Goal: Information Seeking & Learning: Learn about a topic

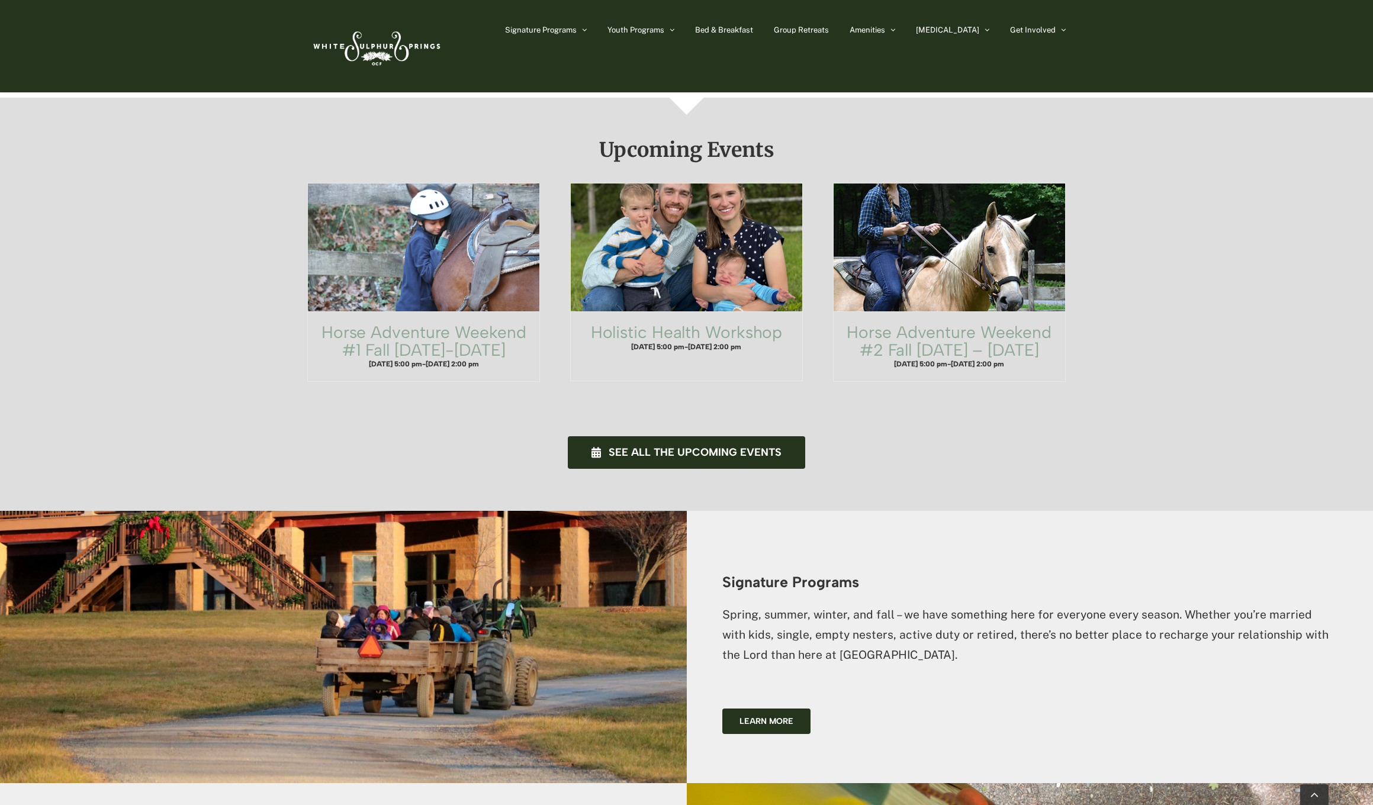
scroll to position [392, 0]
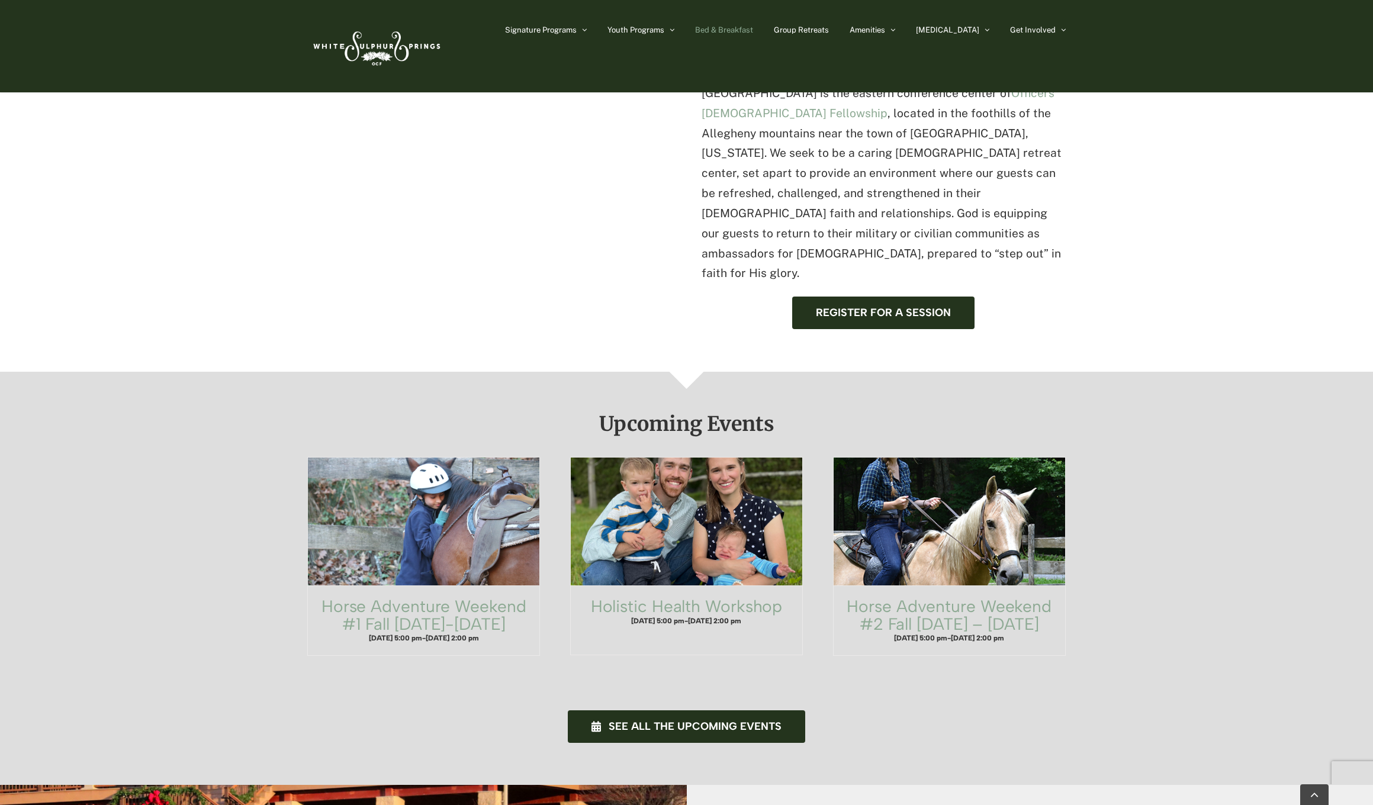
click at [753, 24] on link "Bed & Breakfast" at bounding box center [724, 29] width 58 height 59
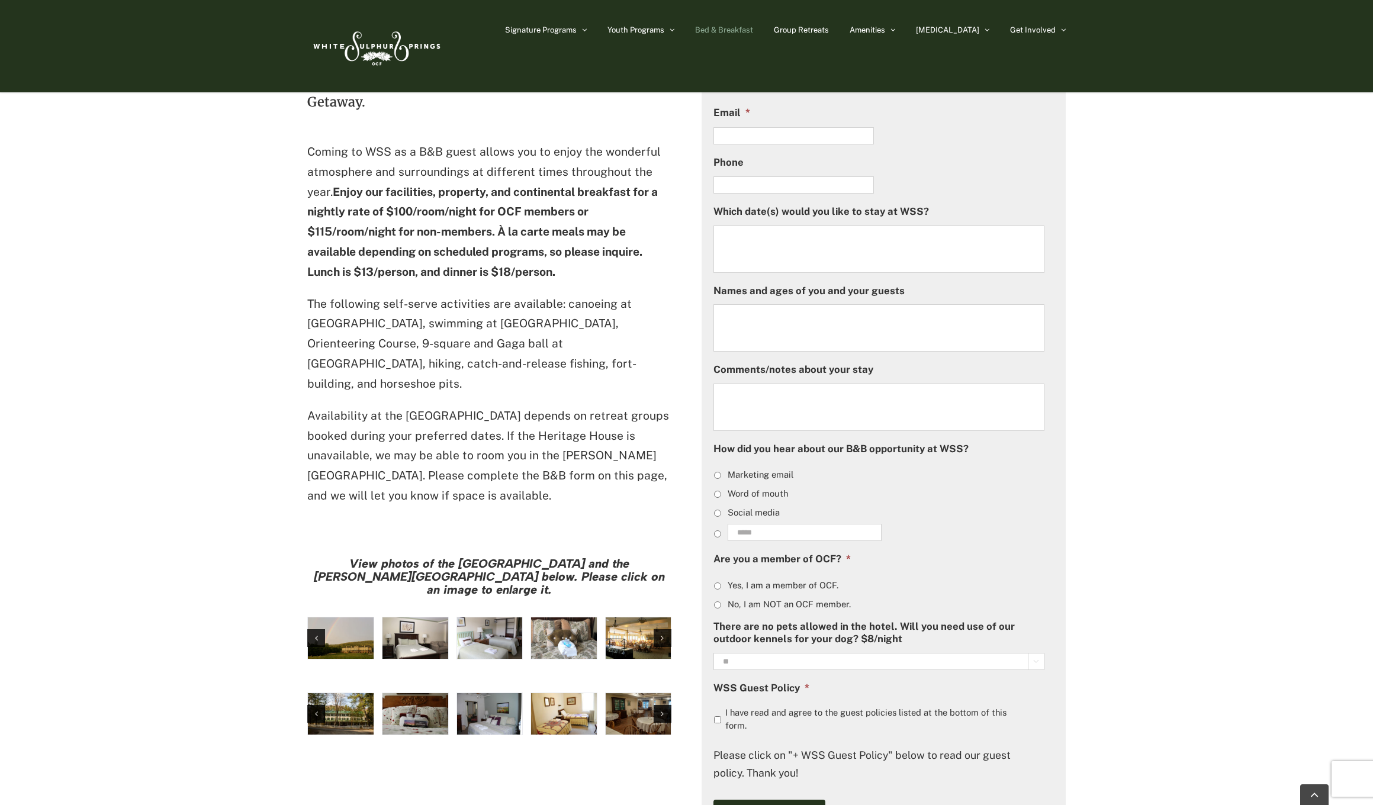
scroll to position [605, 0]
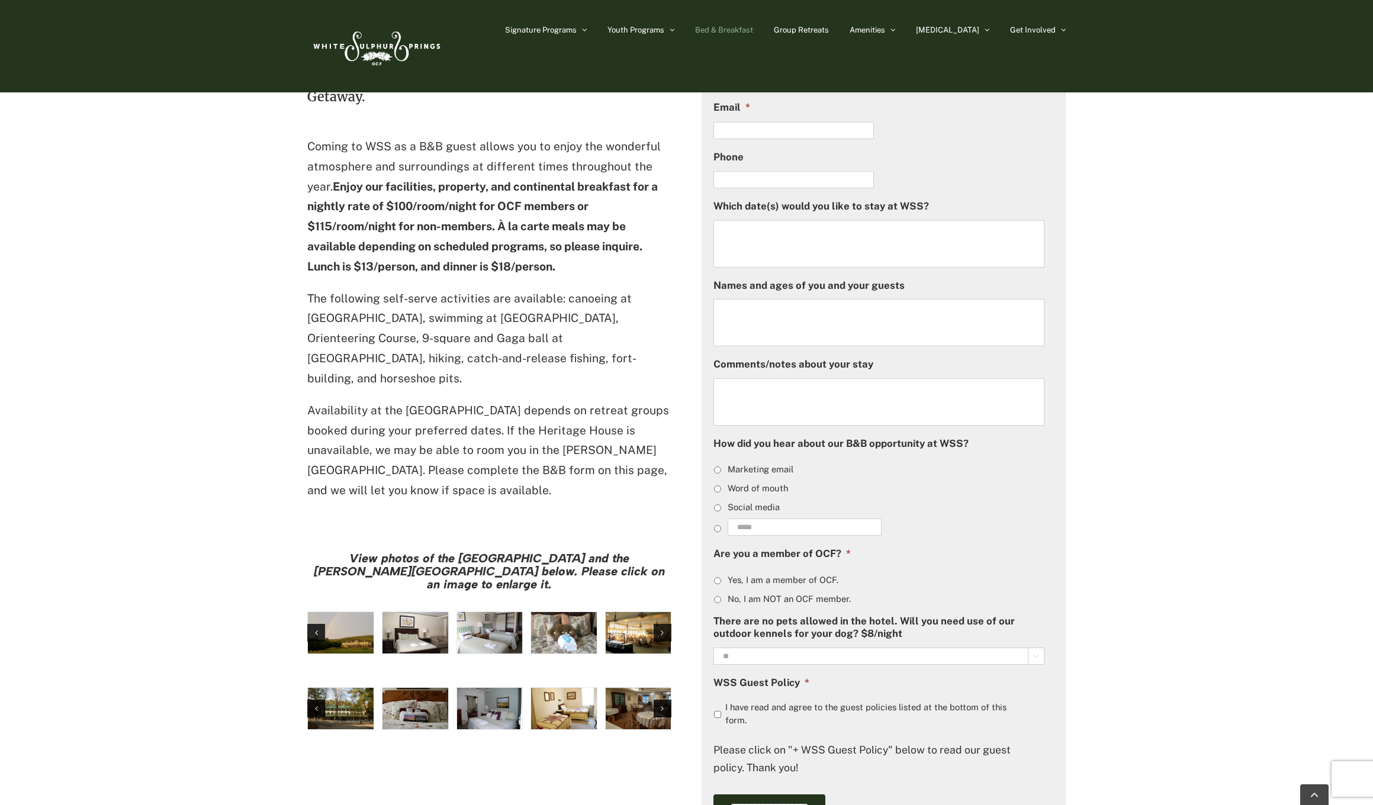
click at [348, 612] on img "large-heritage" at bounding box center [341, 632] width 66 height 41
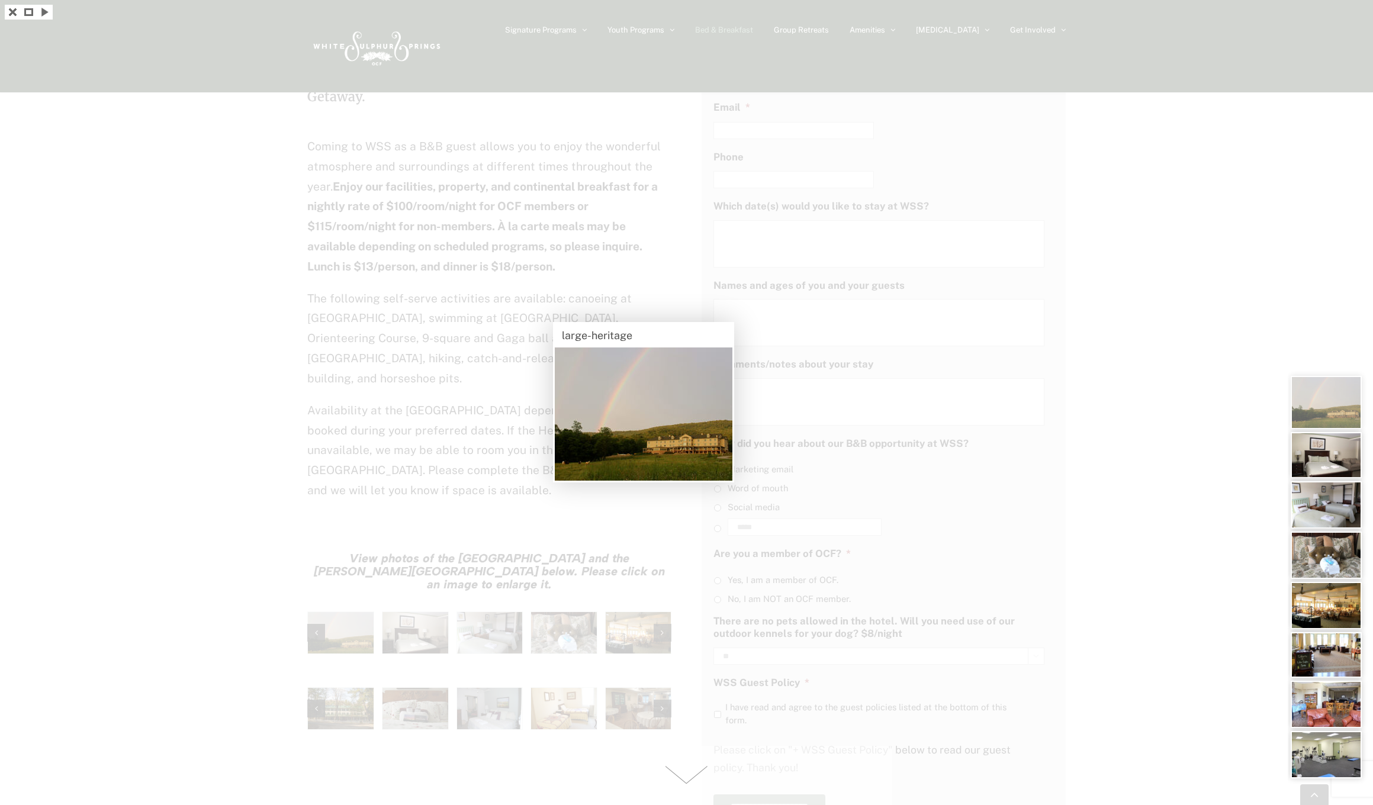
click at [1313, 451] on img at bounding box center [1326, 455] width 71 height 46
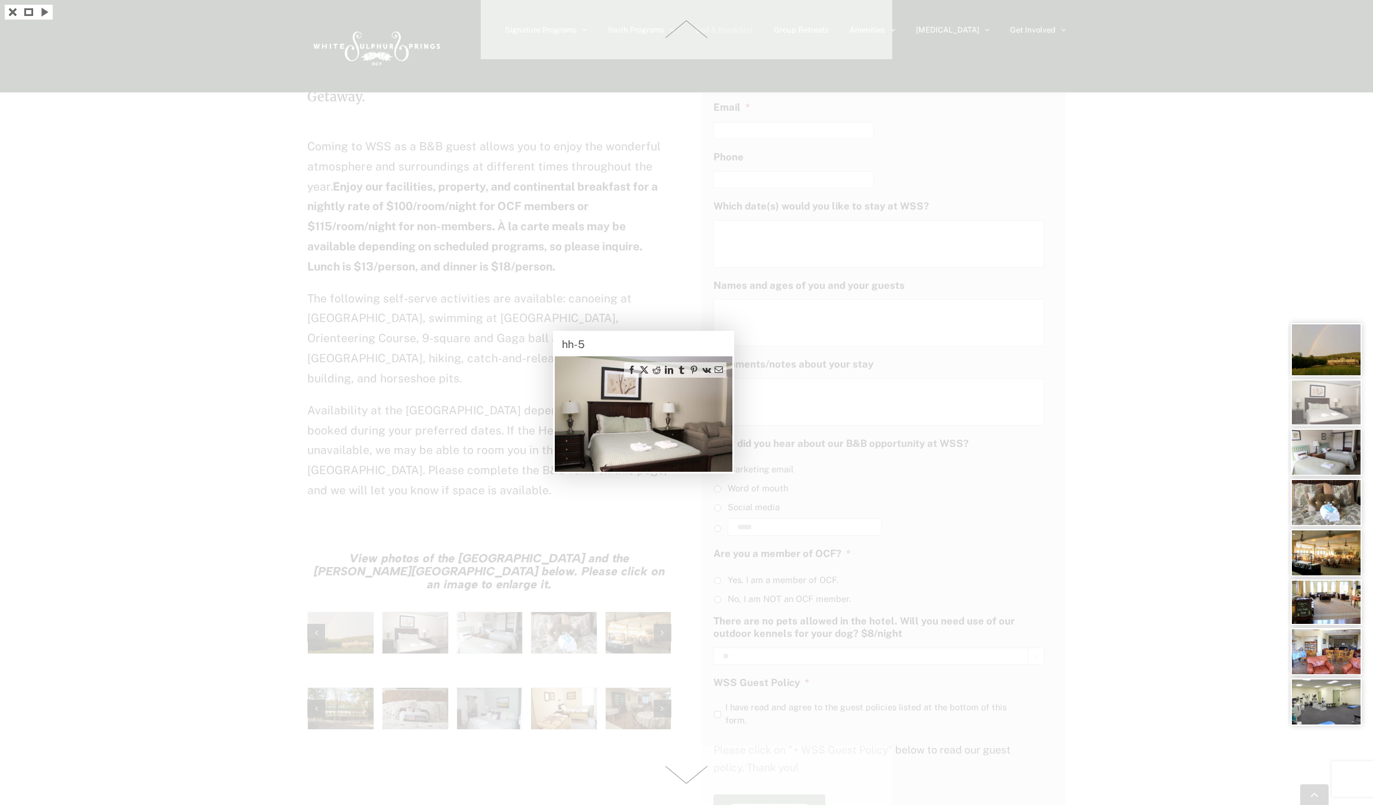
click at [693, 777] on span at bounding box center [687, 775] width 412 height 59
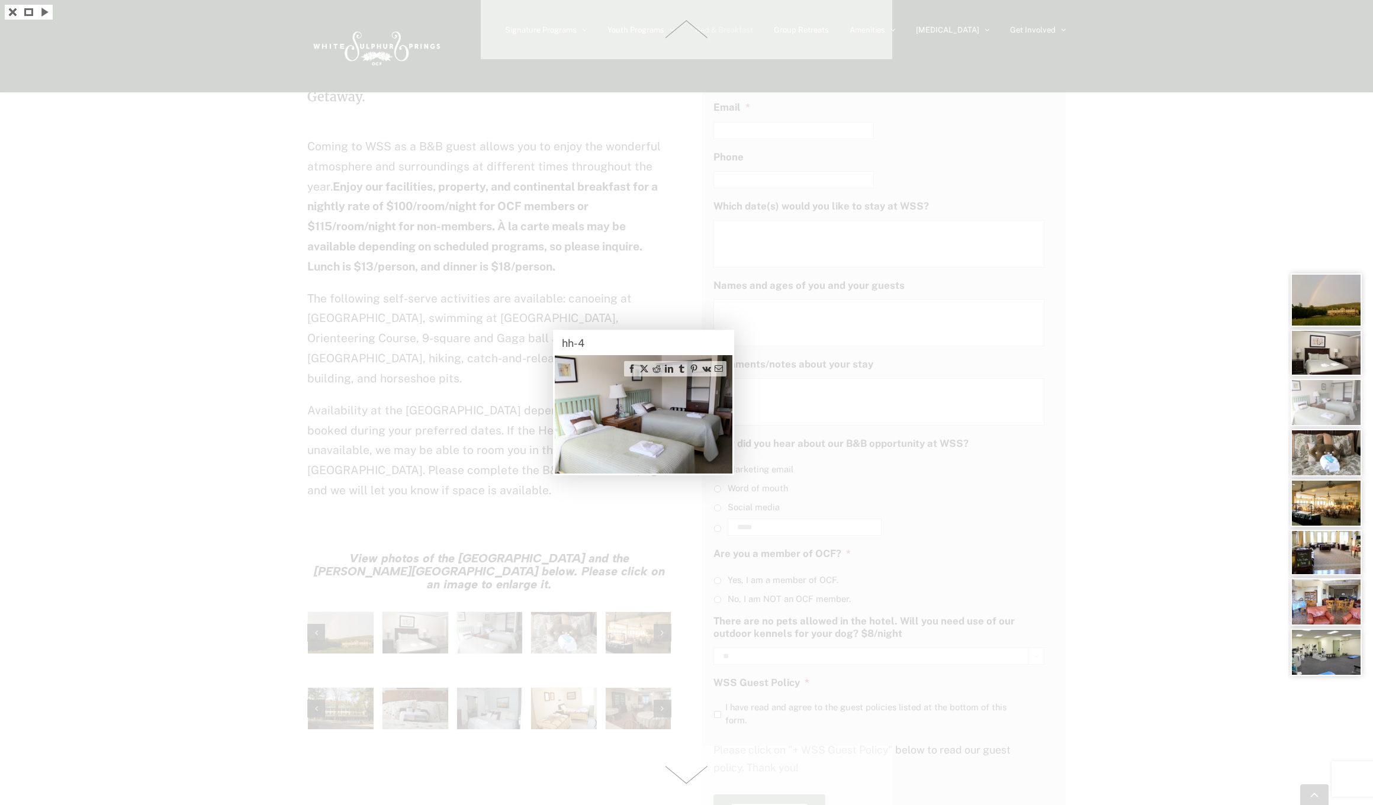
click at [693, 777] on span at bounding box center [687, 775] width 412 height 59
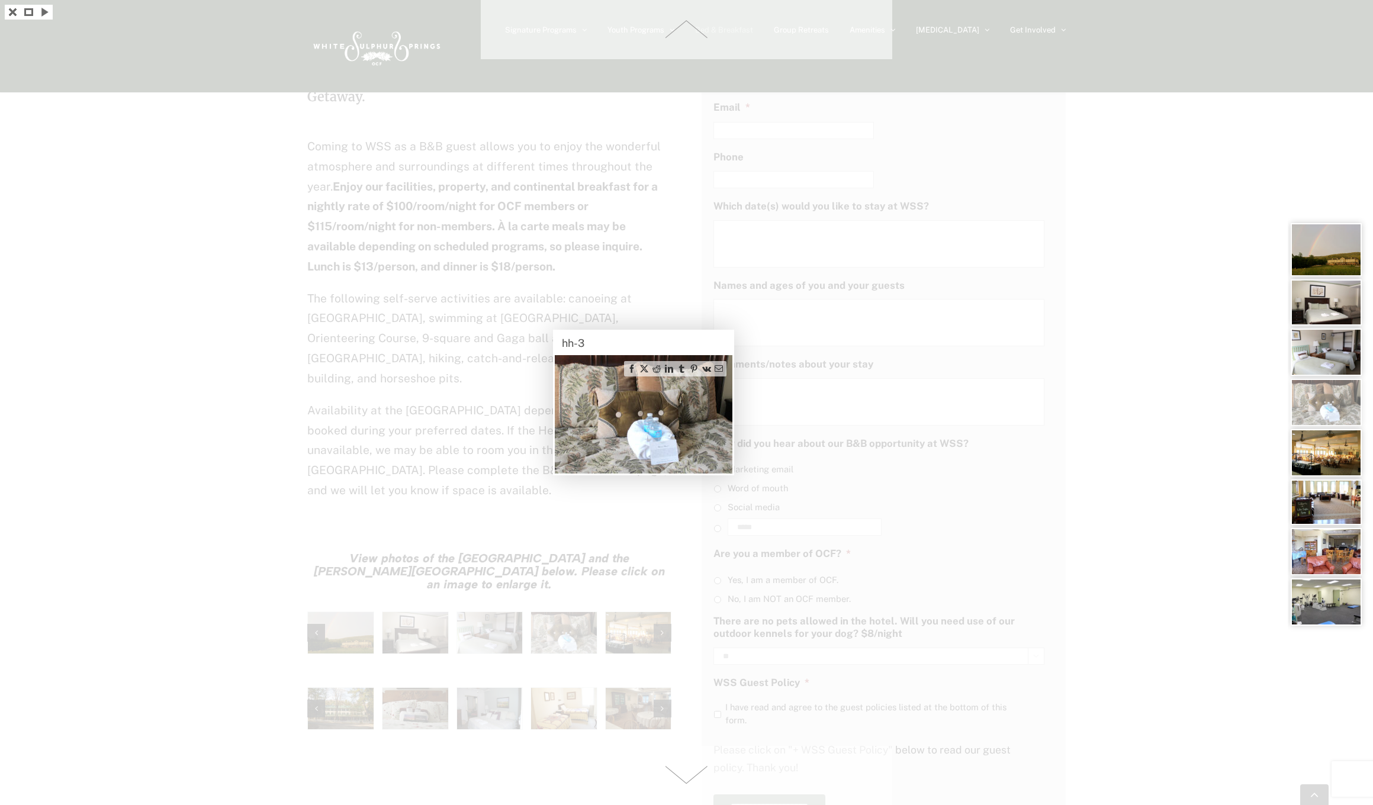
click at [693, 777] on span at bounding box center [687, 775] width 412 height 59
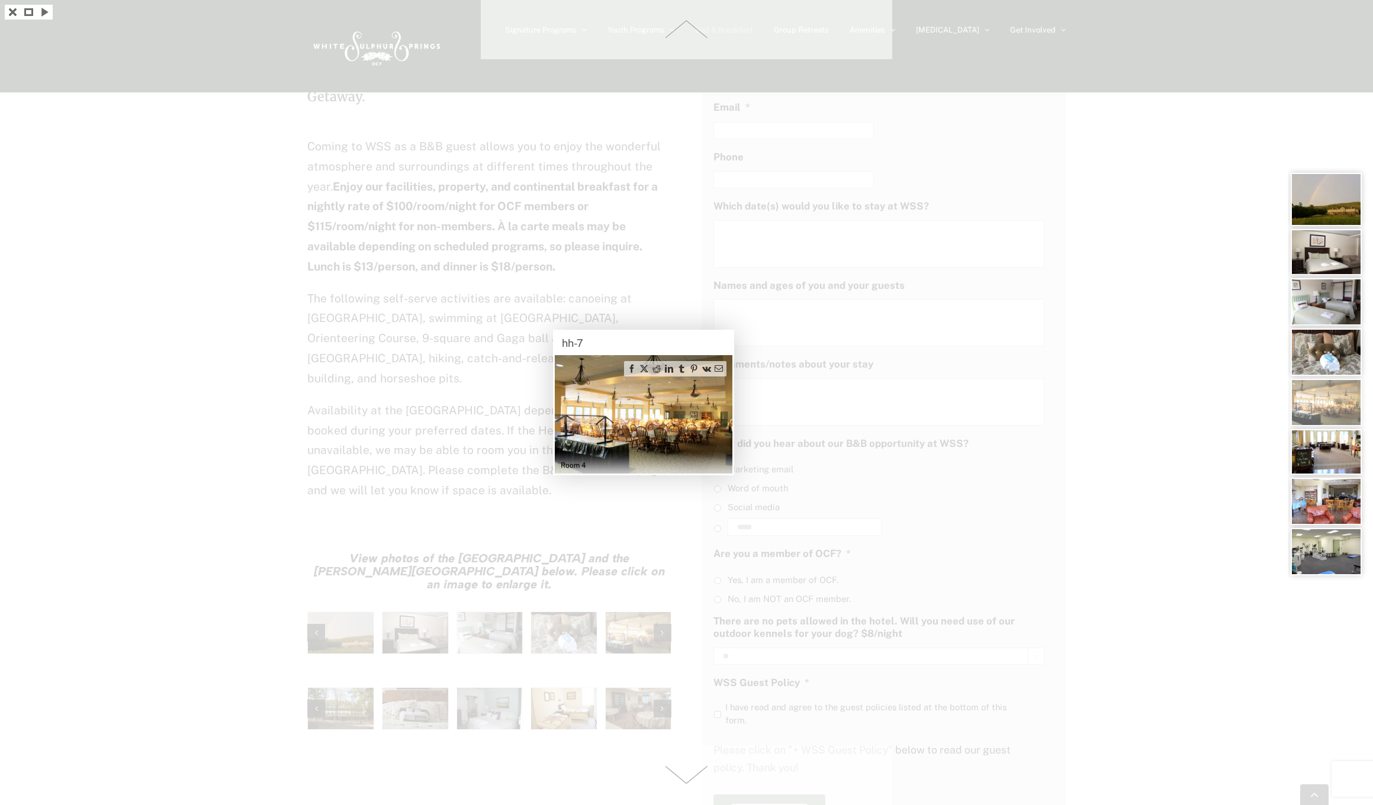
click at [693, 777] on span at bounding box center [687, 775] width 412 height 59
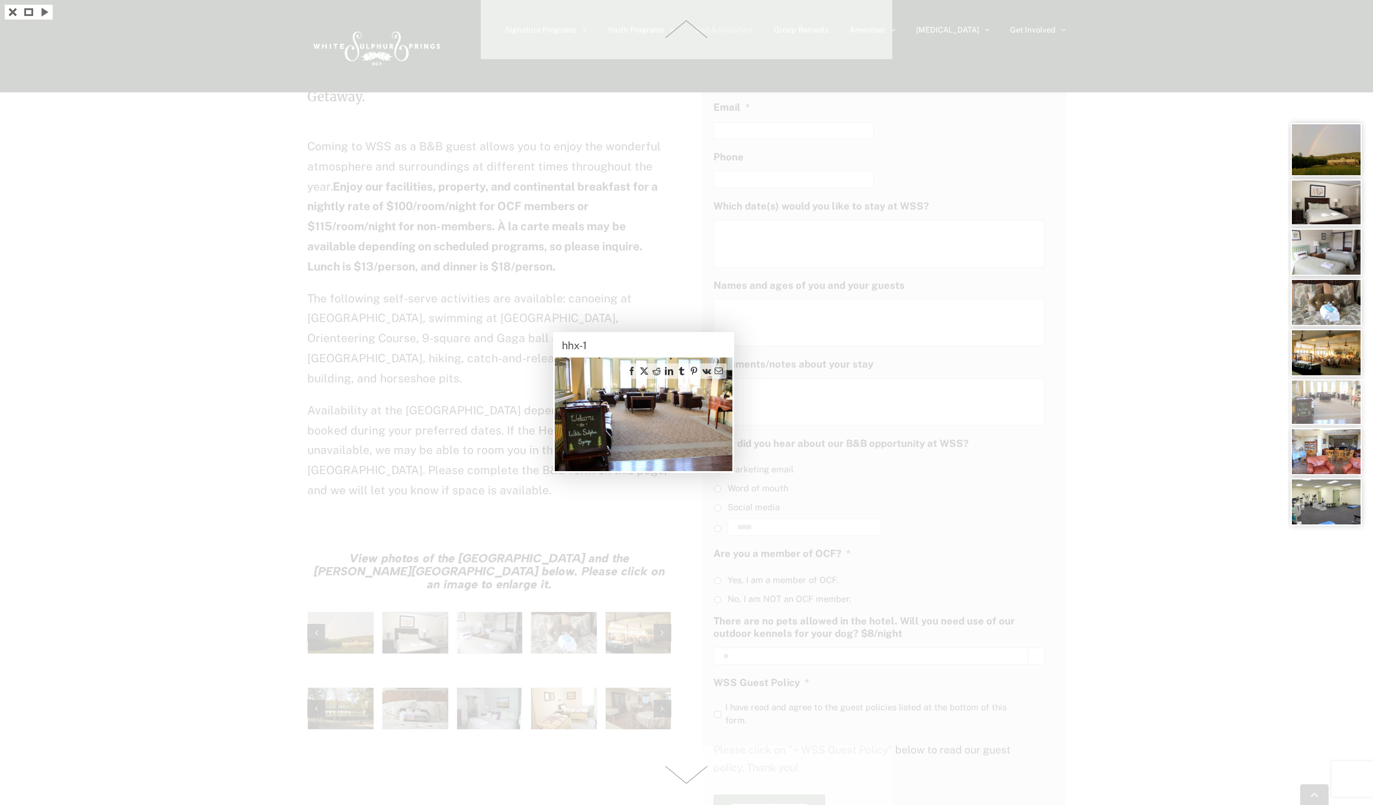
click at [693, 777] on span at bounding box center [687, 775] width 412 height 59
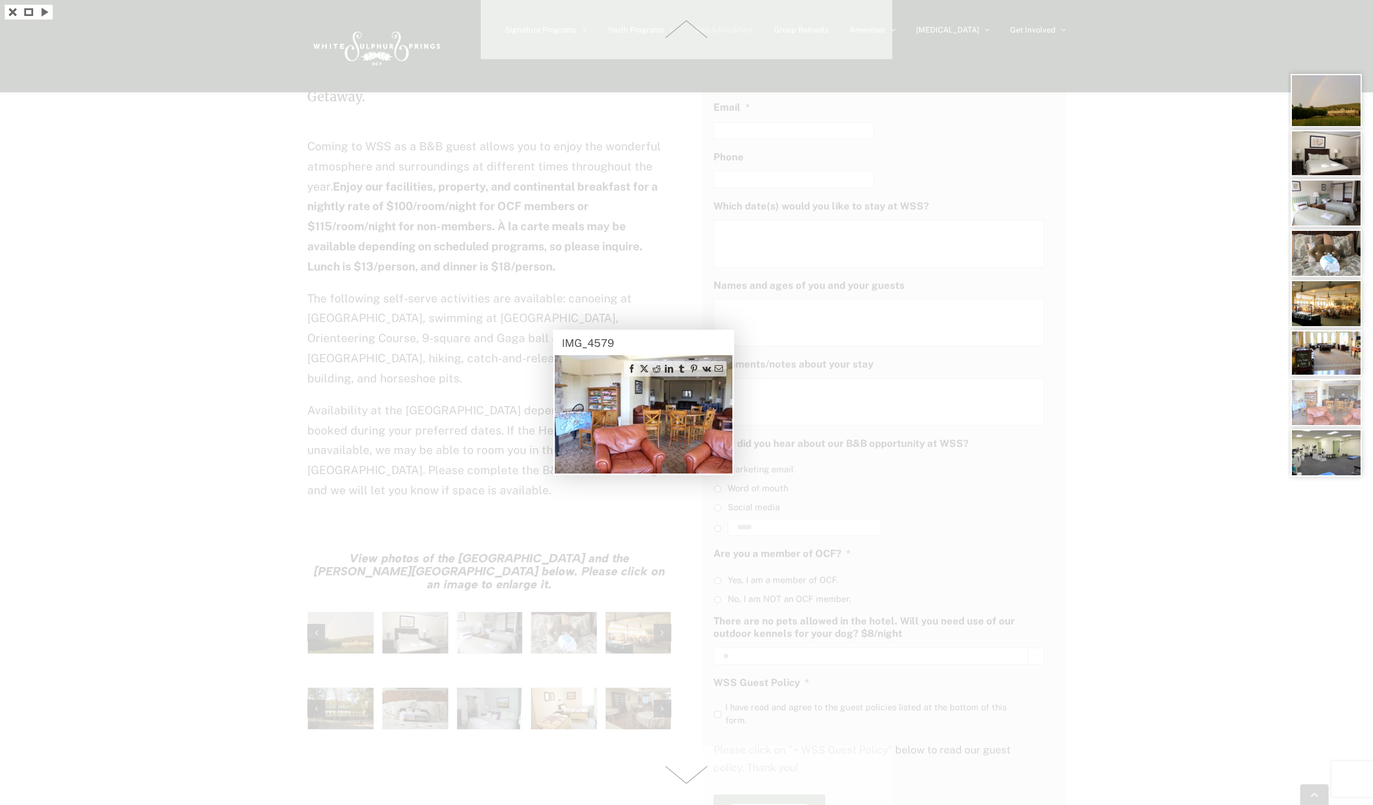
click at [693, 777] on span at bounding box center [687, 775] width 412 height 59
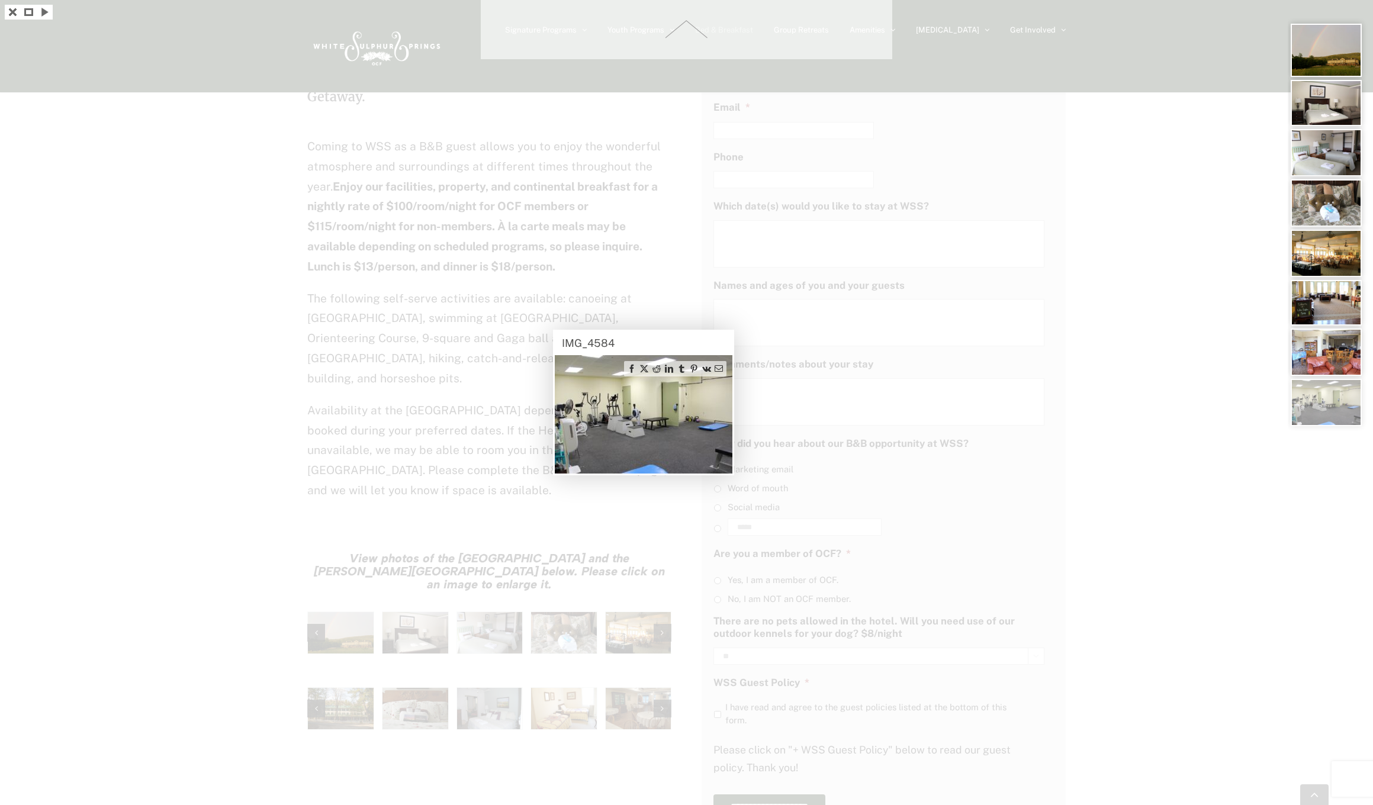
click at [693, 777] on div at bounding box center [686, 402] width 1373 height 805
